Goal: Connect with others: Connect with others

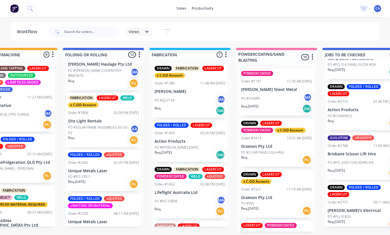
scroll to position [28, 0]
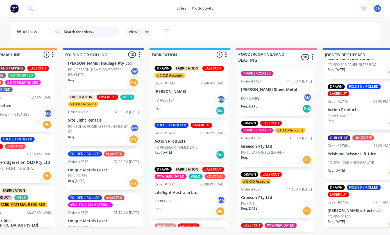
click at [87, 33] on input "text" at bounding box center [92, 31] width 56 height 11
type input "Seq"
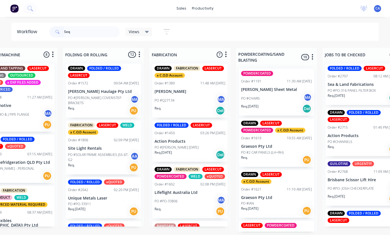
scroll to position [0, 0]
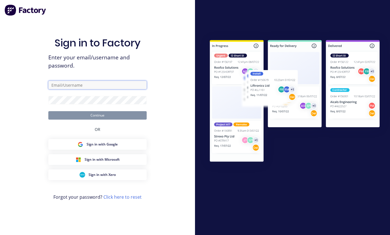
click at [125, 89] on input "text" at bounding box center [97, 85] width 98 height 8
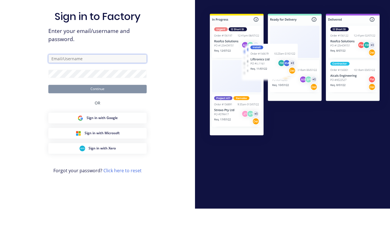
scroll to position [21, 0]
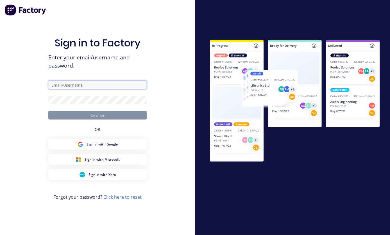
paste input "[EMAIL_ADDRESS][DOMAIN_NAME]"
type input "[EMAIL_ADDRESS][DOMAIN_NAME]"
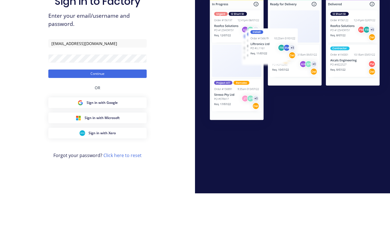
scroll to position [22, 0]
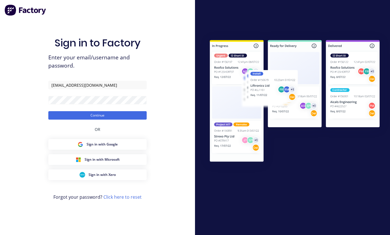
click at [62, 111] on button "Continue" at bounding box center [97, 115] width 98 height 8
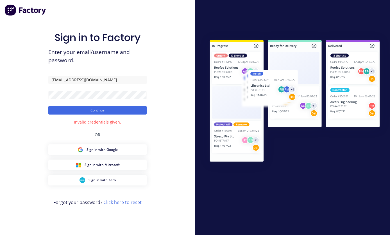
click at [56, 106] on button "Continue" at bounding box center [97, 110] width 98 height 8
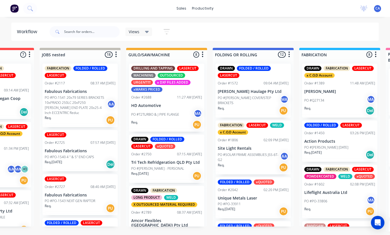
scroll to position [10, 148]
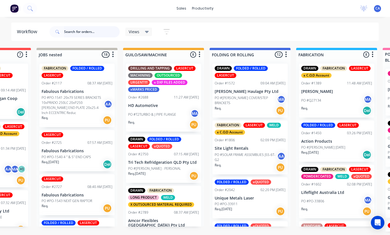
click at [88, 31] on input "text" at bounding box center [92, 31] width 56 height 11
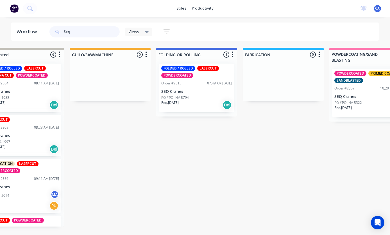
type input "Seq"
click at [197, 89] on p "SEQ Cranes" at bounding box center [196, 91] width 71 height 5
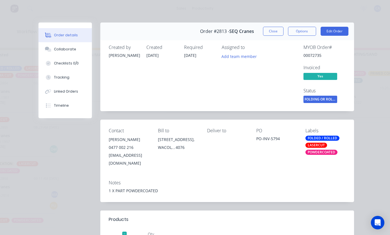
click at [73, 43] on button "Collaborate" at bounding box center [64, 49] width 53 height 14
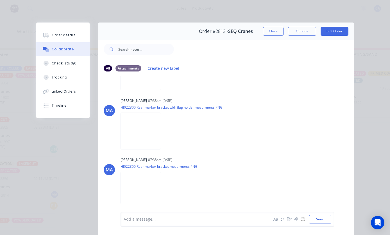
scroll to position [1666, 0]
click at [161, 90] on img at bounding box center [141, 71] width 40 height 37
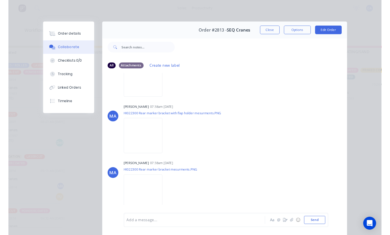
scroll to position [1722, 0]
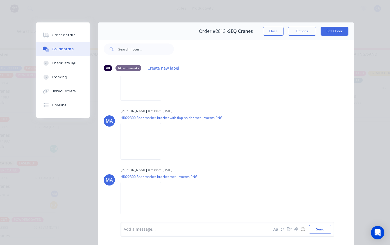
click at [158, 160] on img at bounding box center [141, 141] width 40 height 37
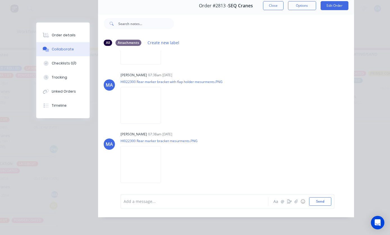
scroll to position [47, 0]
click at [151, 164] on img at bounding box center [141, 164] width 40 height 37
